Goal: Task Accomplishment & Management: Manage account settings

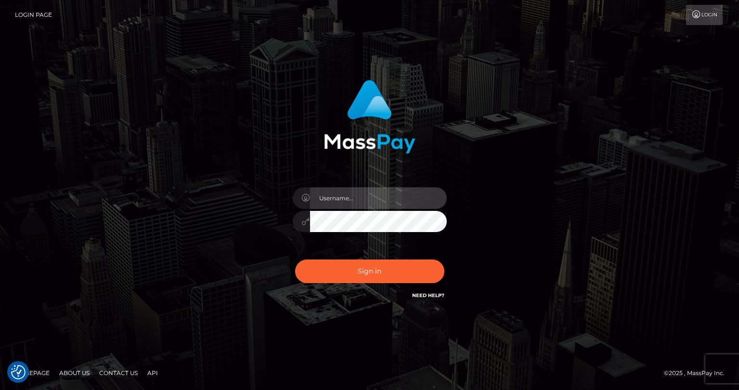
click at [355, 205] on input "text" at bounding box center [378, 198] width 137 height 22
type input "tatyanafansly1"
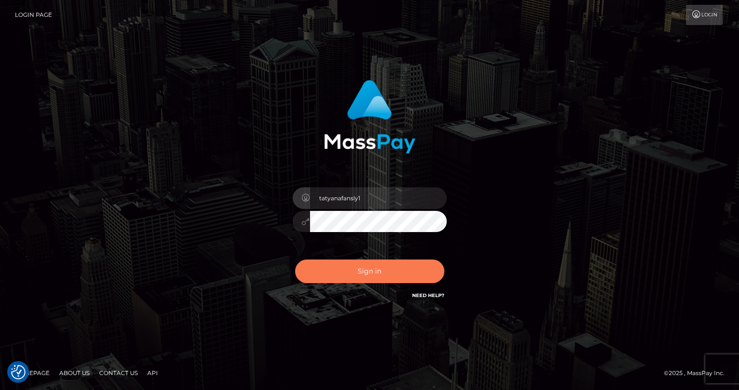
click at [385, 275] on button "Sign in" at bounding box center [369, 271] width 149 height 24
click at [377, 274] on button "Sign in" at bounding box center [369, 271] width 149 height 24
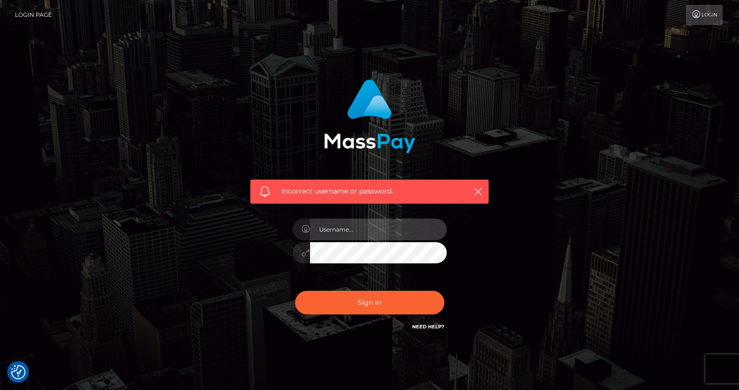
click at [377, 231] on input "text" at bounding box center [378, 230] width 137 height 22
type input "tatyanafansly1"
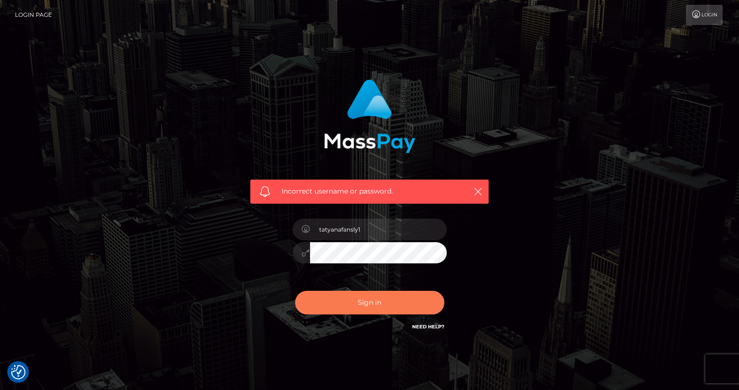
click at [377, 307] on button "Sign in" at bounding box center [369, 303] width 149 height 24
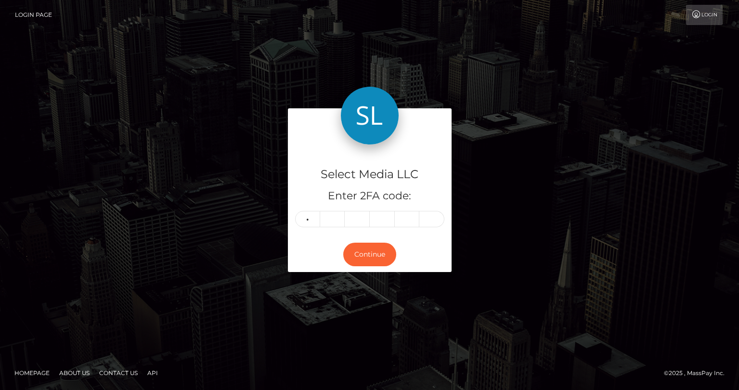
type input "8"
type input "5"
type input "1"
type input "6"
type input "0"
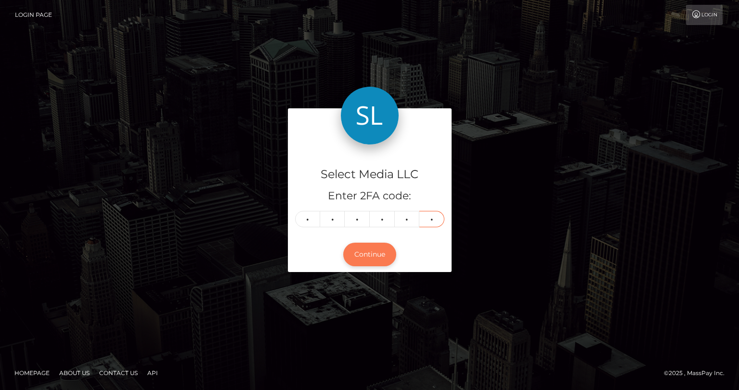
type input "5"
click at [384, 259] on button "Continue" at bounding box center [369, 255] width 53 height 24
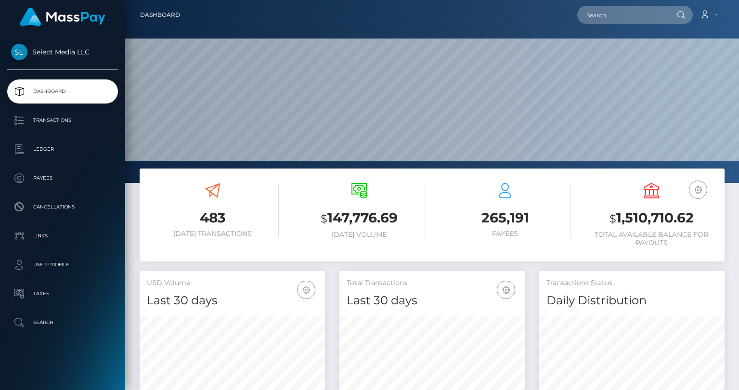
scroll to position [170, 185]
click at [642, 219] on h3 "$ 1,510,710.62" at bounding box center [651, 218] width 132 height 20
copy h3 "1,510,710.62"
click at [58, 153] on p "Ledger" at bounding box center [62, 149] width 103 height 14
